Goal: Information Seeking & Learning: Get advice/opinions

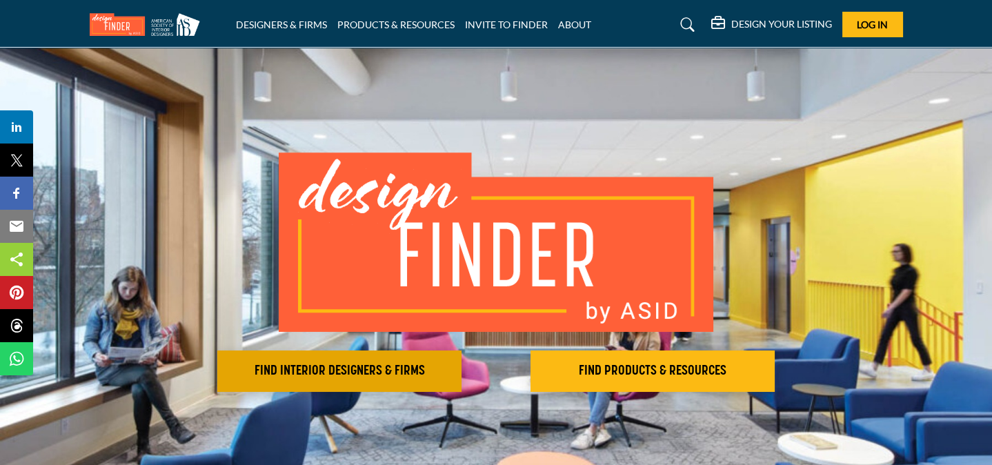
click at [374, 366] on h2 "FIND INTERIOR DESIGNERS & FIRMS" at bounding box center [339, 371] width 236 height 17
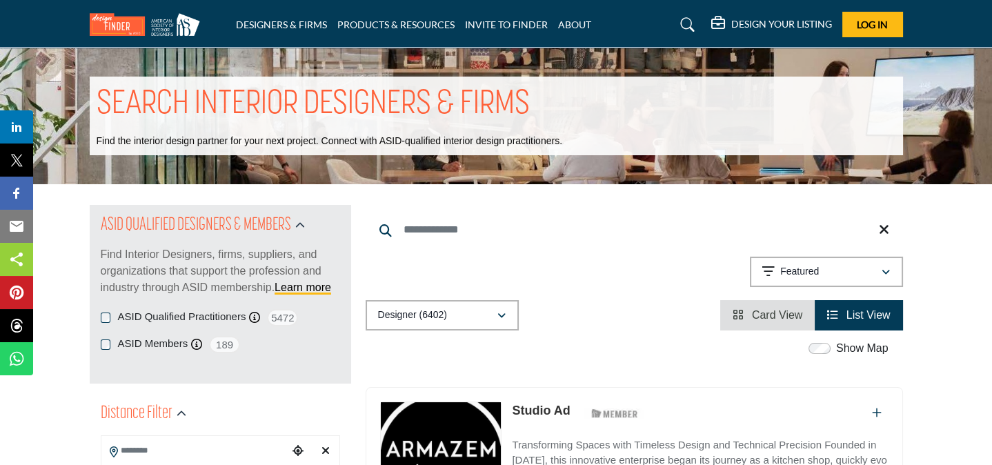
scroll to position [252, 0]
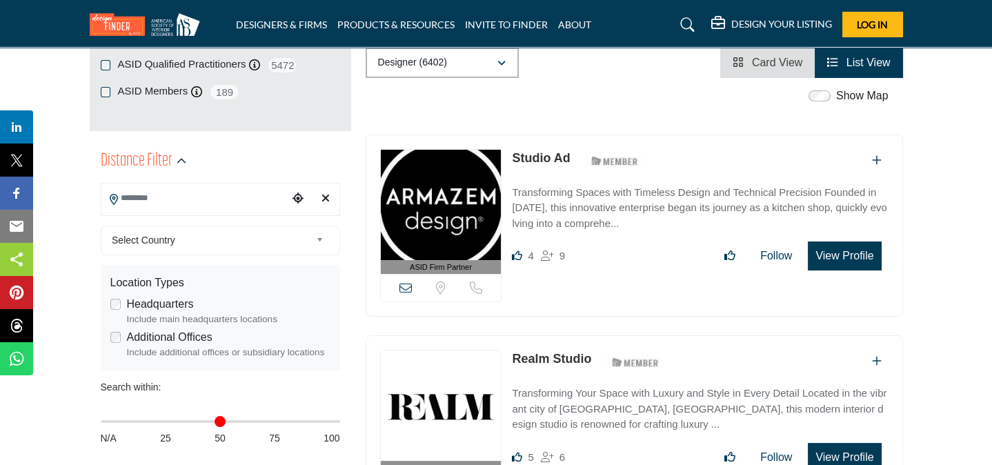
click at [146, 205] on input "Search Location" at bounding box center [194, 198] width 186 height 27
click at [165, 201] on input "Search Location" at bounding box center [194, 198] width 186 height 27
type input "***"
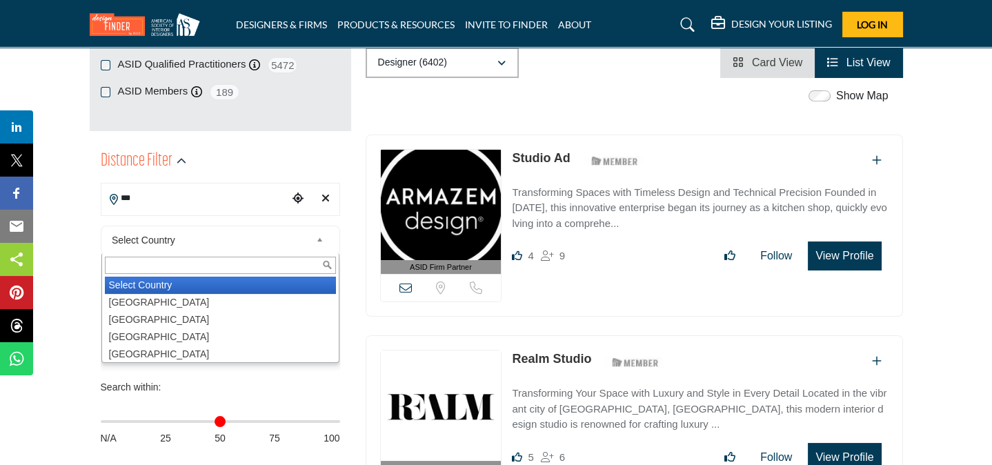
click at [175, 232] on span "Select Country" at bounding box center [211, 240] width 199 height 17
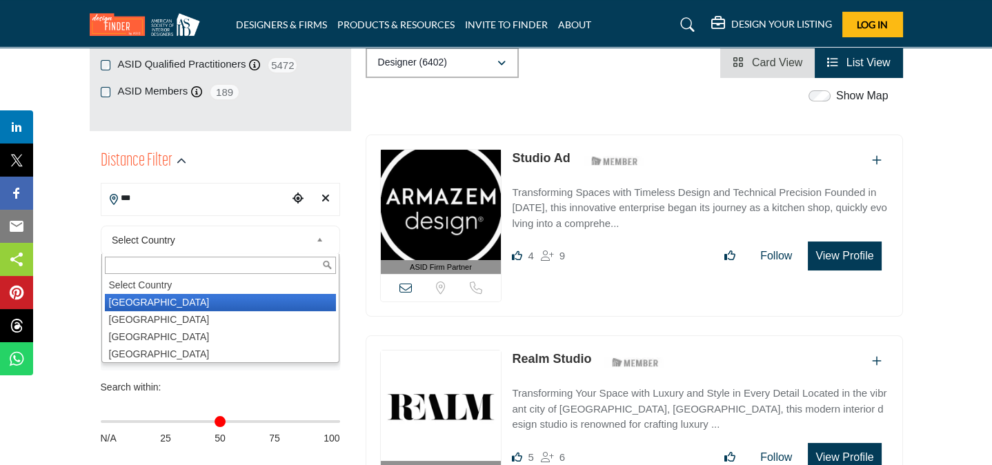
click at [150, 297] on li "United States" at bounding box center [220, 302] width 231 height 17
type input "***"
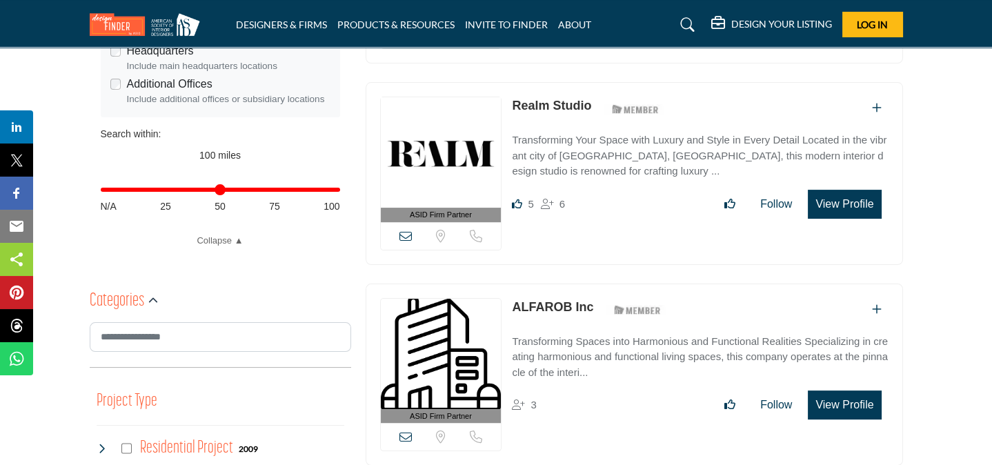
scroll to position [252, 0]
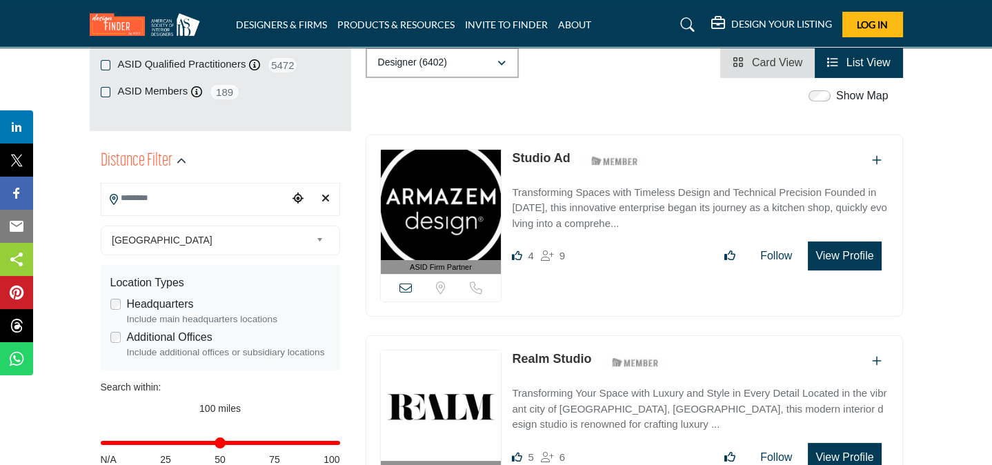
click at [215, 195] on input "Search Location" at bounding box center [194, 198] width 186 height 27
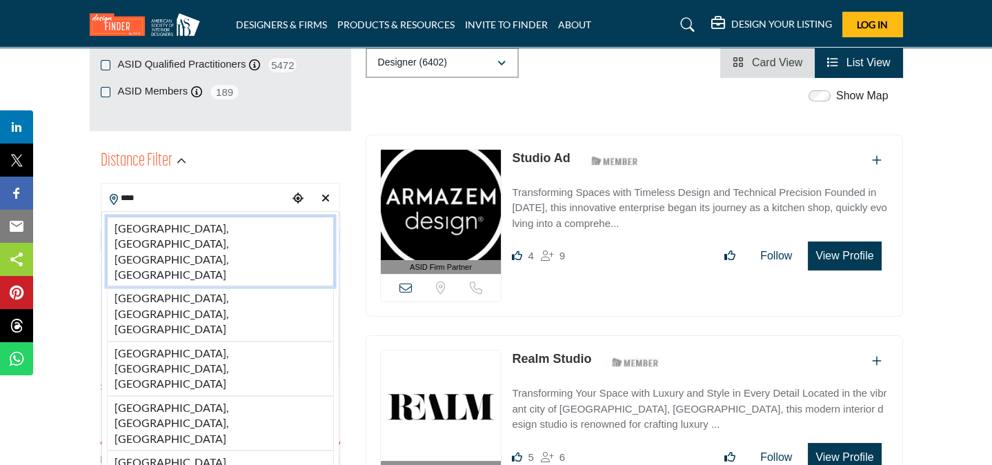
click at [210, 222] on li "Cape Cod, Town of Yarmouth, MA, USA" at bounding box center [220, 252] width 227 height 70
type input "**********"
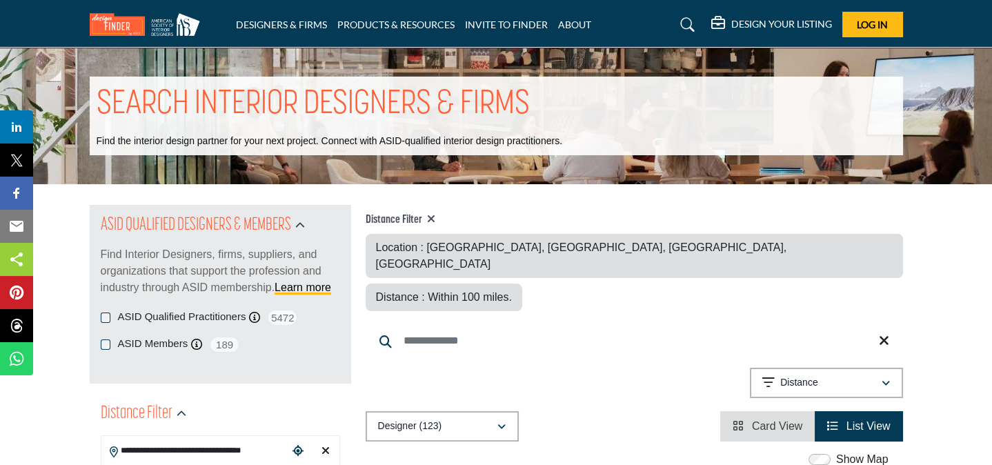
click at [512, 291] on span "Distance : Within 100 miles." at bounding box center [444, 297] width 136 height 12
click at [458, 324] on input "Search Keyword" at bounding box center [633, 340] width 537 height 33
click at [496, 420] on div "button" at bounding box center [501, 426] width 10 height 12
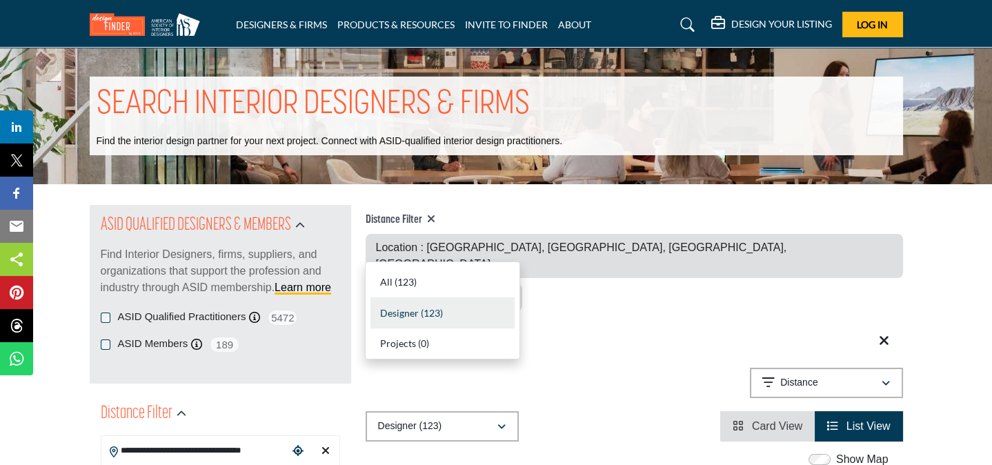
click at [580, 314] on div "Distance Filter Location : Cape Cod, Town of Yarmouth, MA, USA Distance : Withi…" at bounding box center [633, 323] width 537 height 237
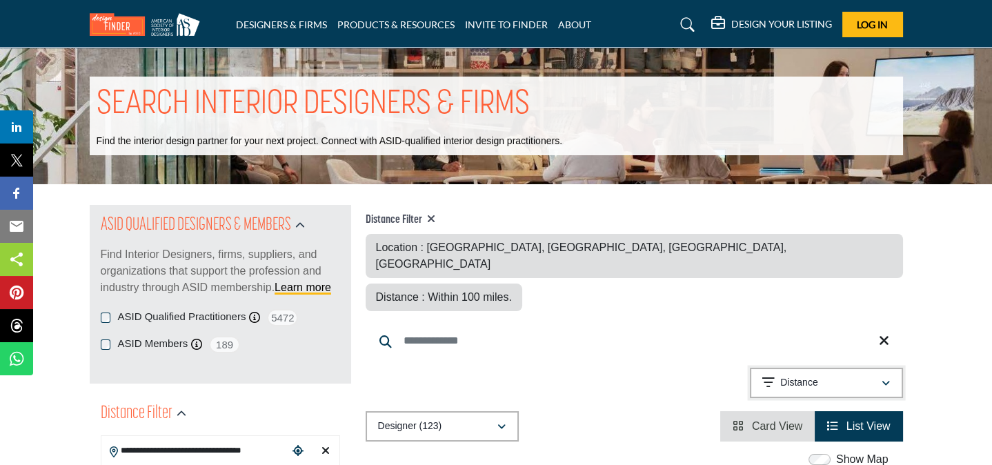
click at [883, 379] on icon "button" at bounding box center [885, 384] width 8 height 10
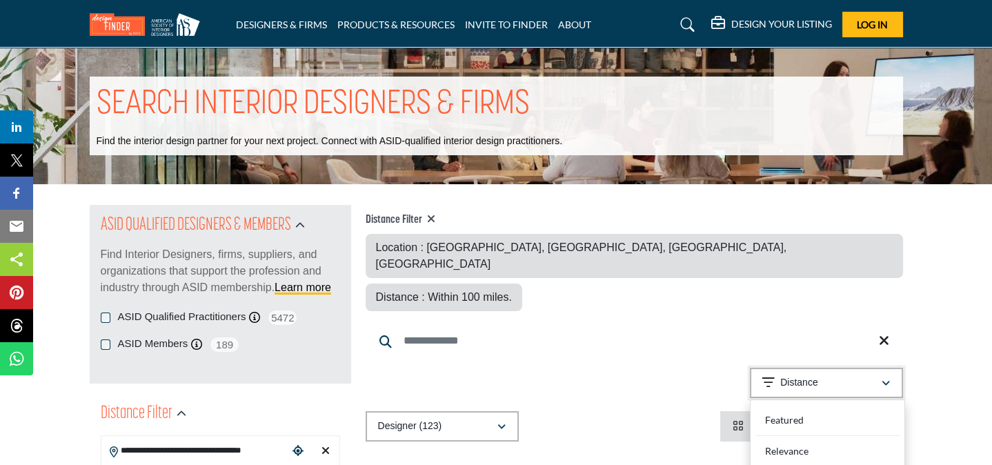
scroll to position [252, 0]
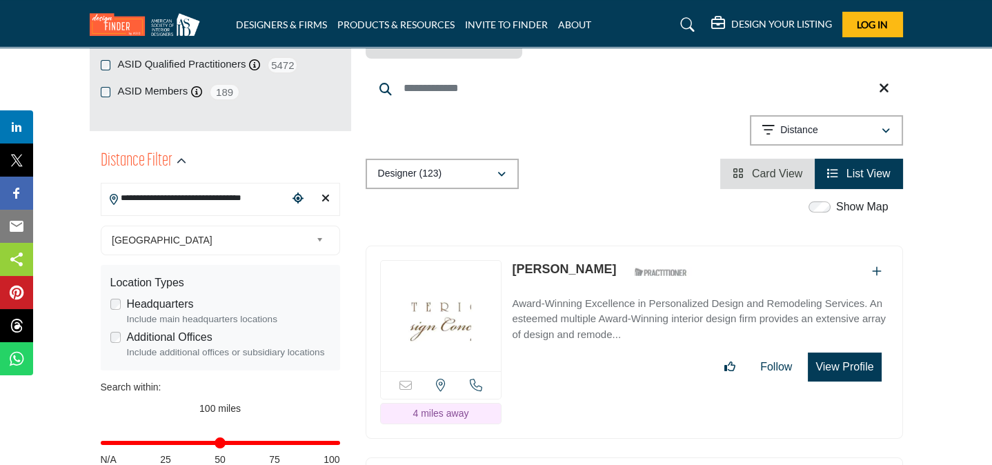
click at [461, 279] on img at bounding box center [441, 316] width 121 height 110
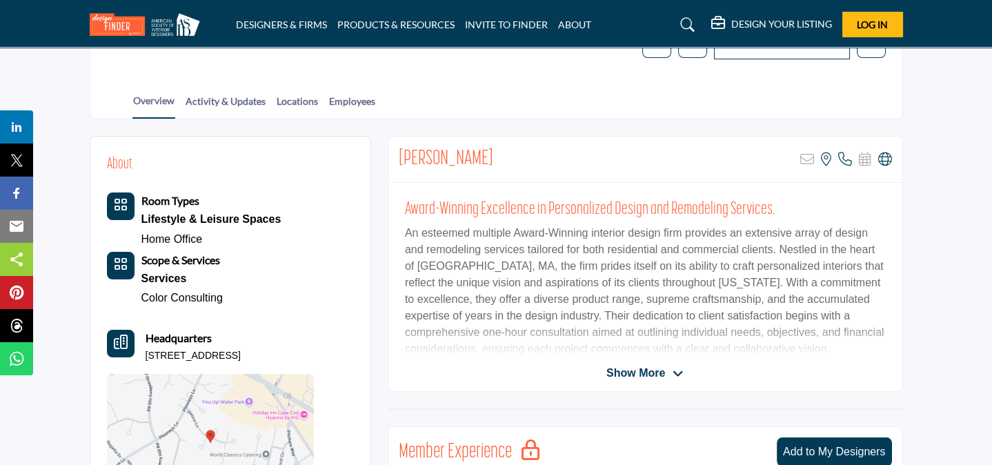
scroll to position [505, 0]
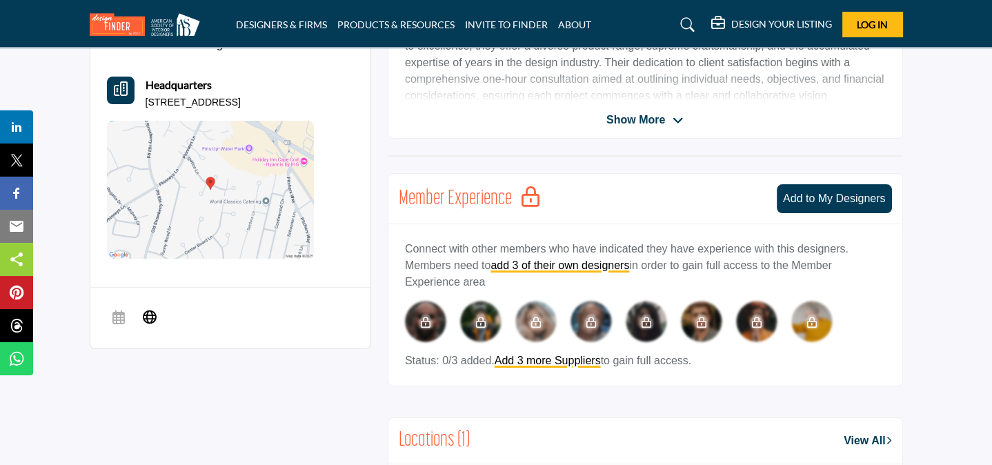
click at [648, 121] on span "Show More" at bounding box center [635, 120] width 59 height 17
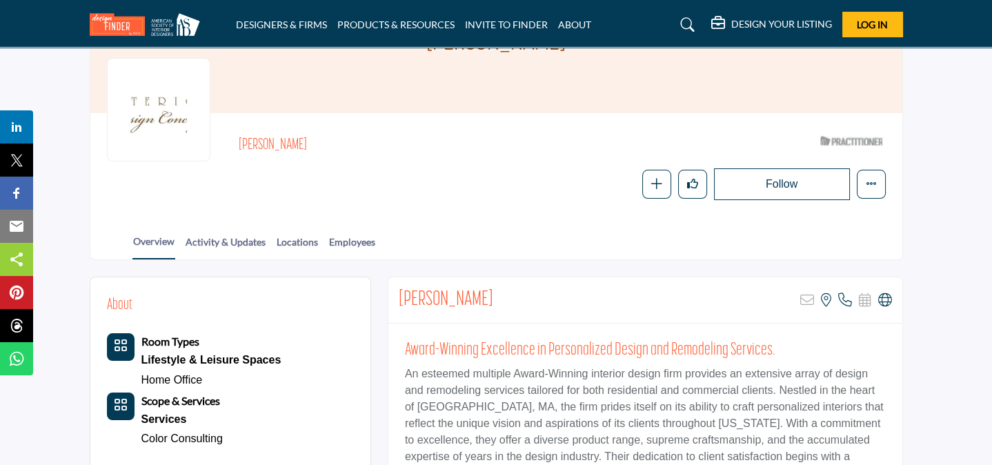
scroll to position [0, 0]
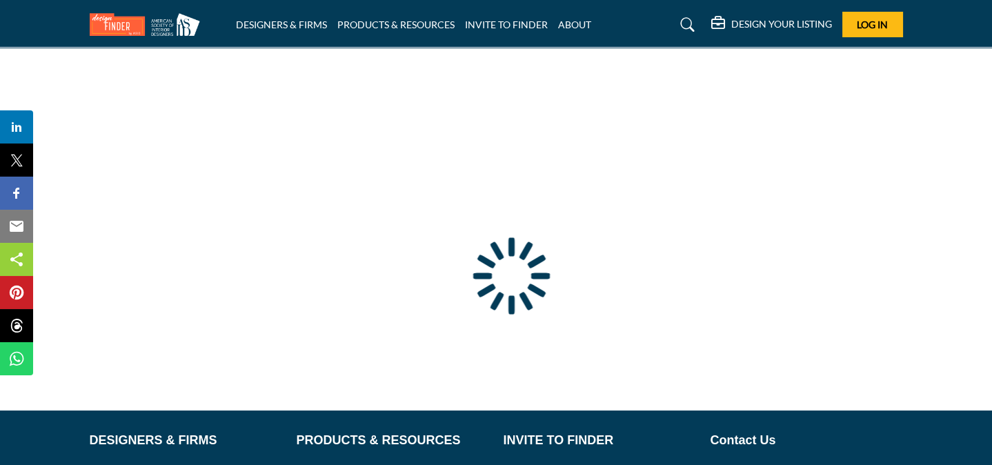
type input "**********"
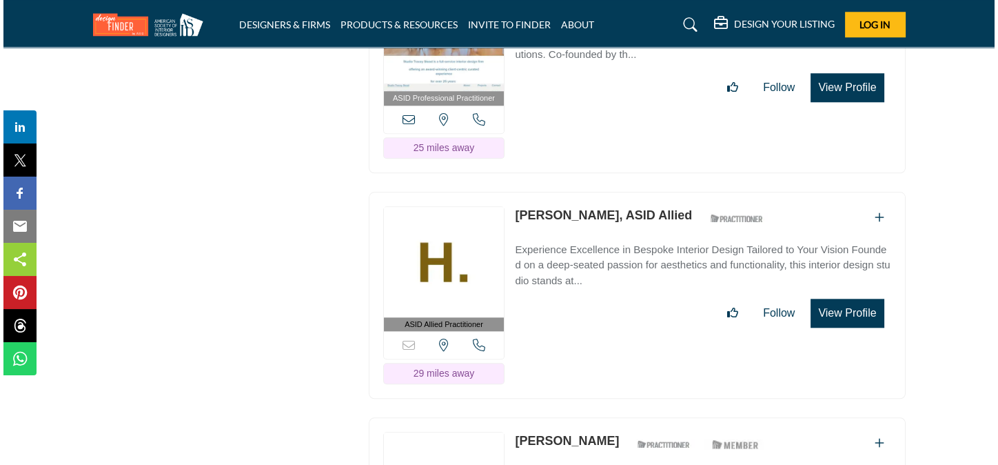
scroll to position [2528, 0]
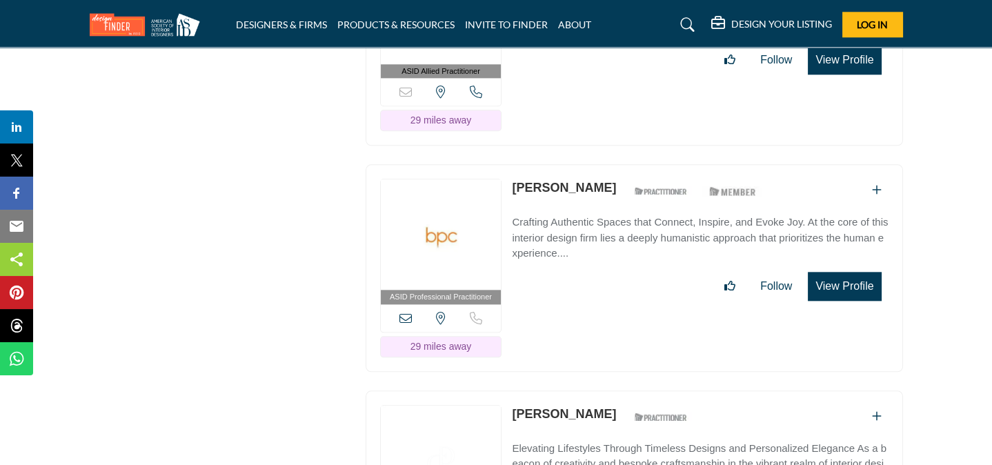
click at [850, 272] on button "View Profile" at bounding box center [843, 286] width 73 height 29
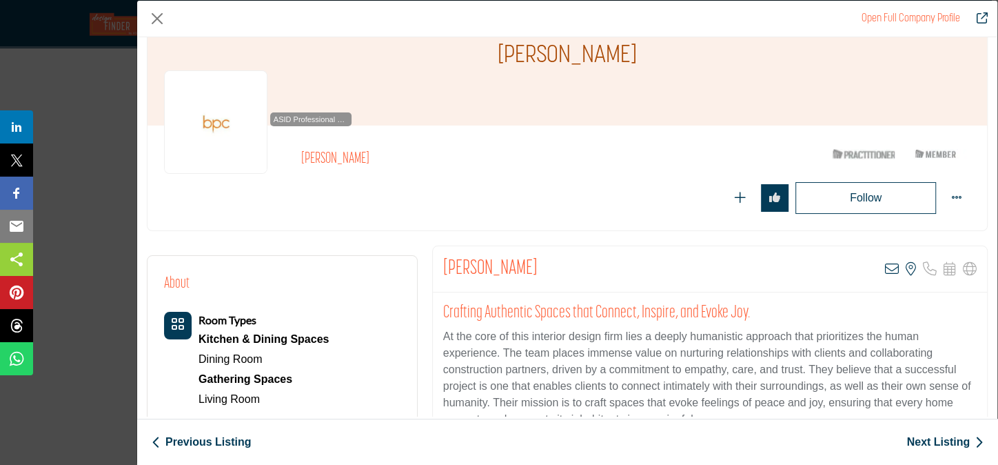
scroll to position [0, 0]
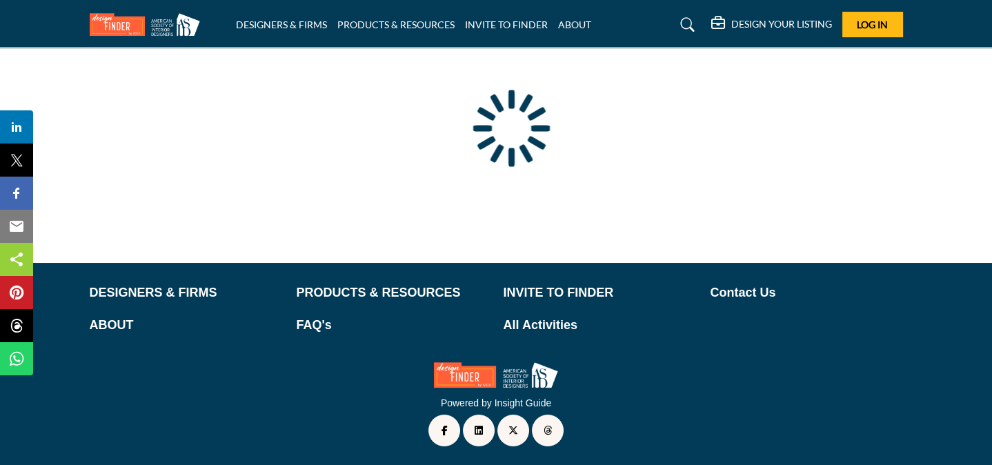
type input "**********"
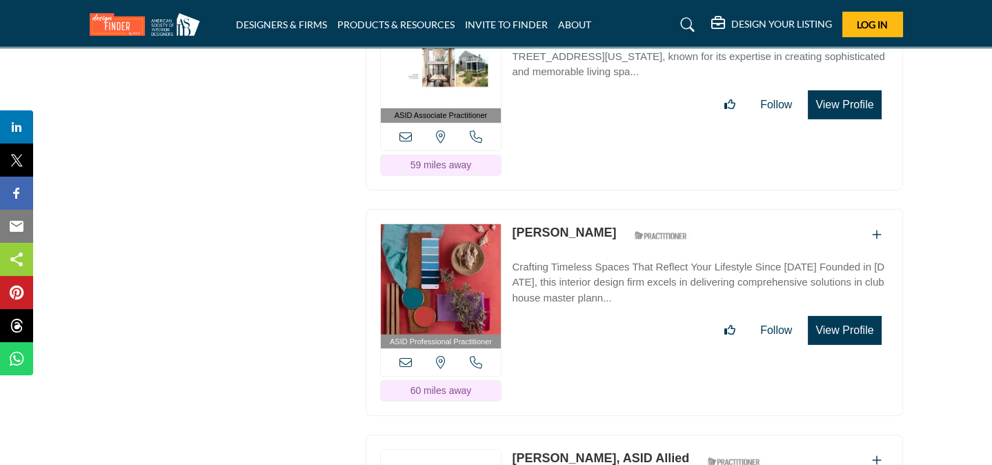
scroll to position [6827, 0]
